Goal: Navigation & Orientation: Find specific page/section

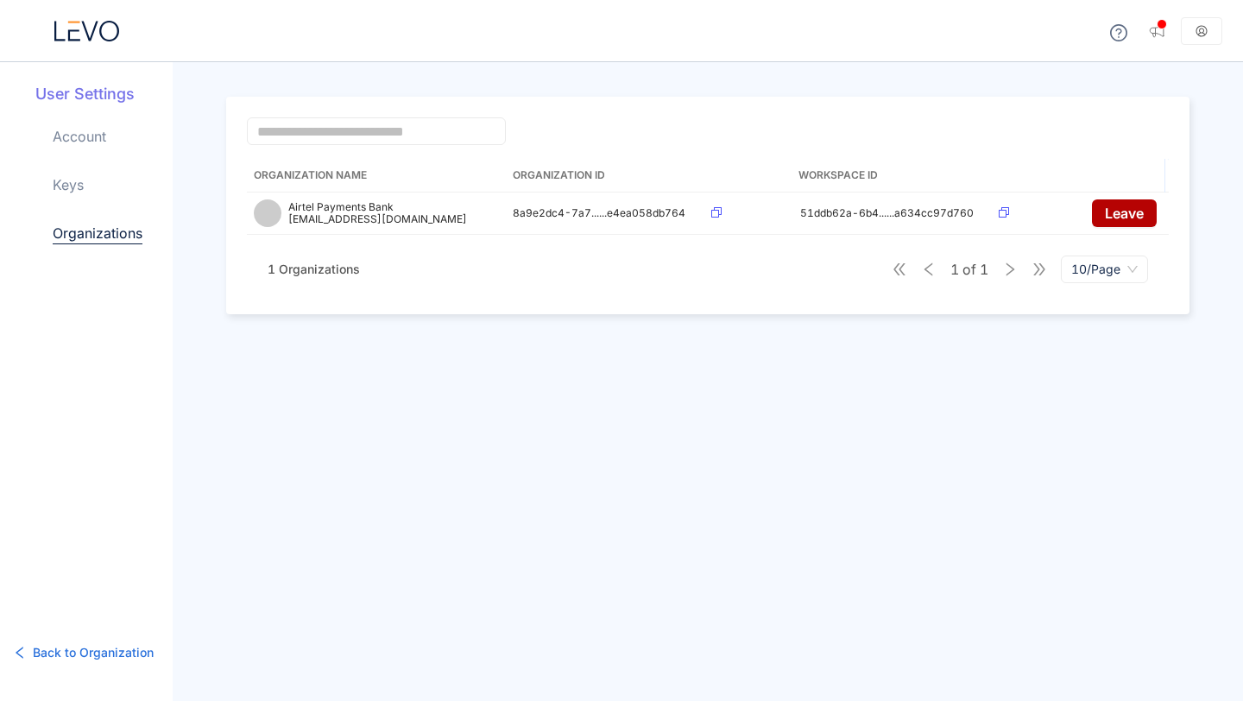
click at [92, 33] on icon at bounding box center [89, 31] width 16 height 20
